Goal: Transaction & Acquisition: Purchase product/service

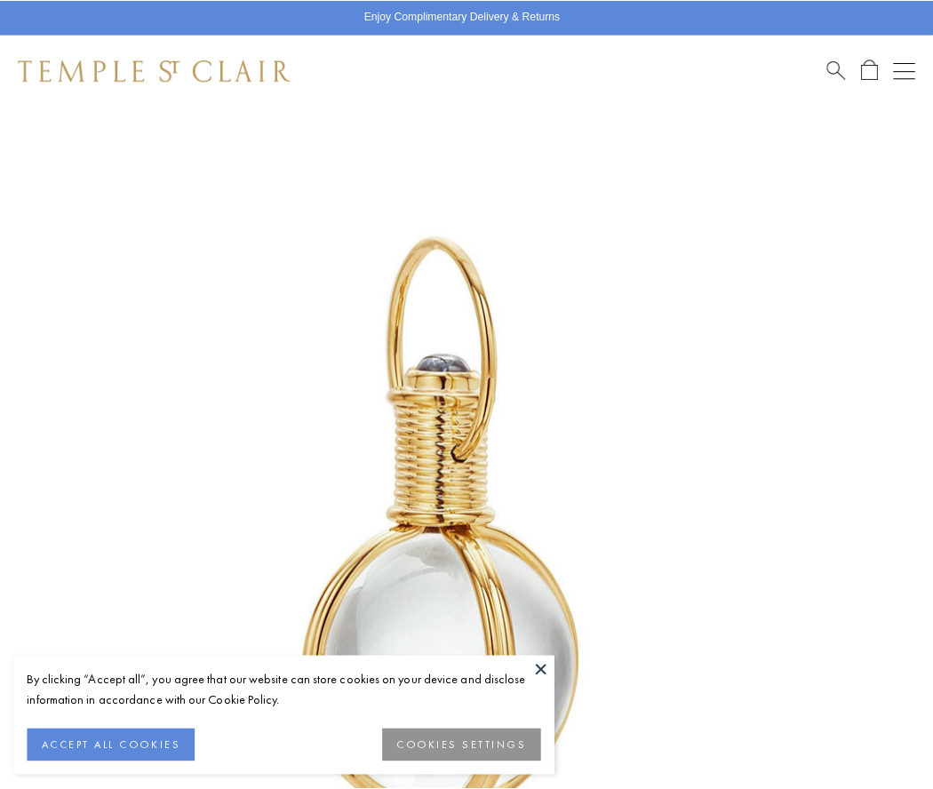
scroll to position [460, 0]
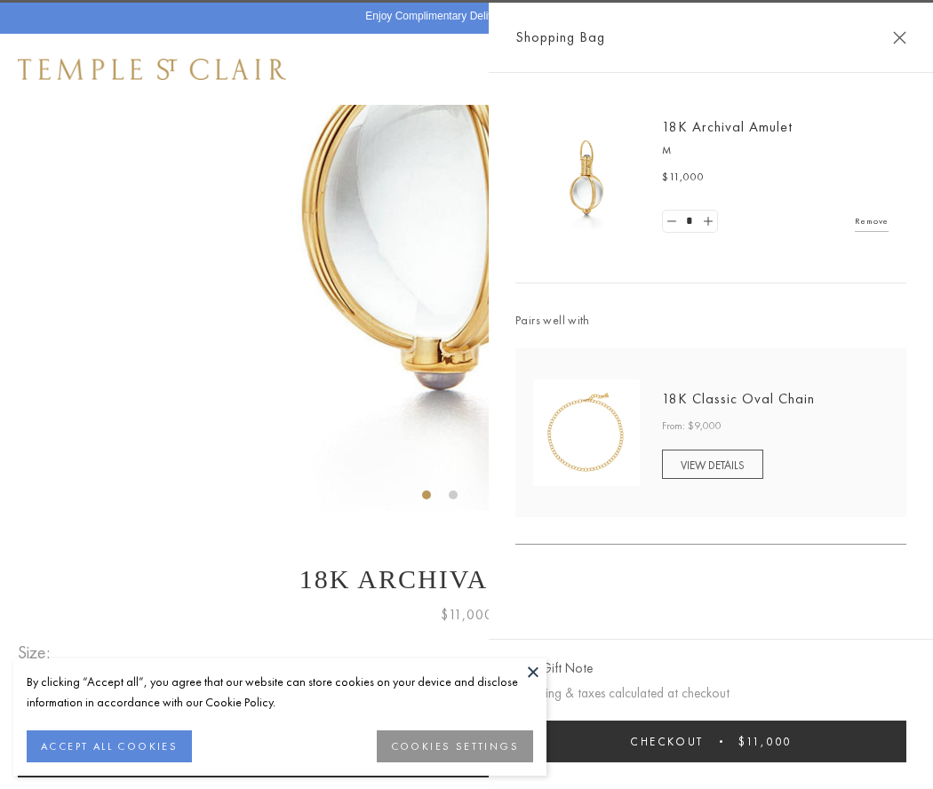
click at [711, 741] on button "Checkout $11,000" at bounding box center [710, 741] width 391 height 42
